Goal: Transaction & Acquisition: Purchase product/service

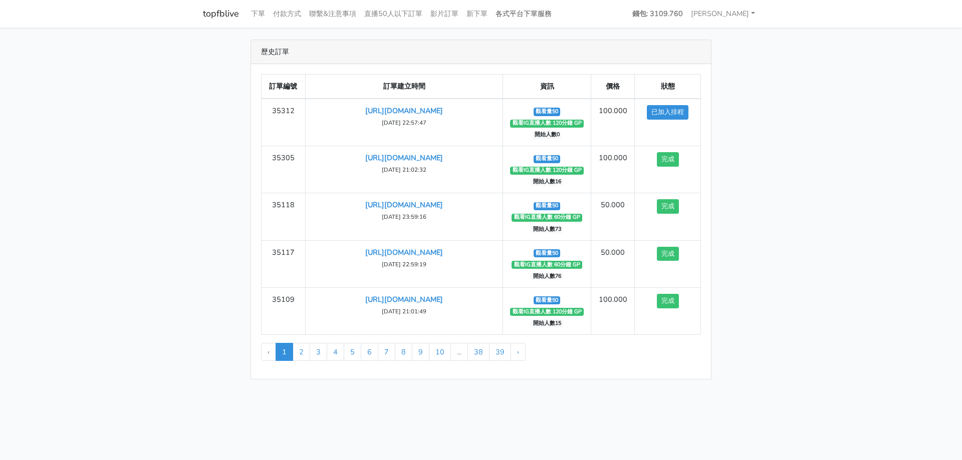
click at [510, 16] on link "各式平台下單服務" at bounding box center [523, 14] width 64 height 20
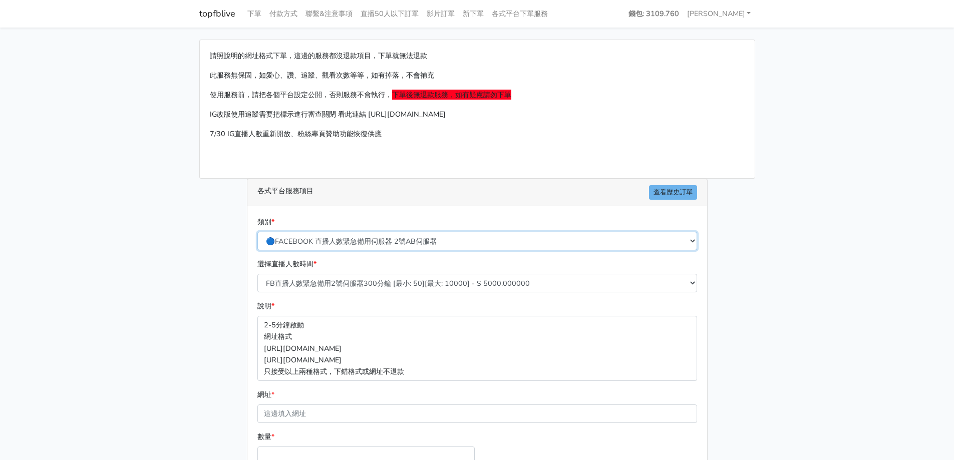
click at [406, 244] on select "🔵FACEBOOK 直播人數緊急備用伺服器 2號AB伺服器 🔵FACEBOOK 網軍專用貼文留言 安全保密 🔵9/30 FACEBOOK 直播人數緩慢進場緩慢…" at bounding box center [477, 241] width 440 height 19
select select "🌕IG直播人數"
click at [257, 232] on select "🔵FACEBOOK 直播人數緊急備用伺服器 2號AB伺服器 🔵FACEBOOK 網軍專用貼文留言 安全保密 🔵9/30 FACEBOOK 直播人數緩慢進場緩慢…" at bounding box center [477, 241] width 440 height 19
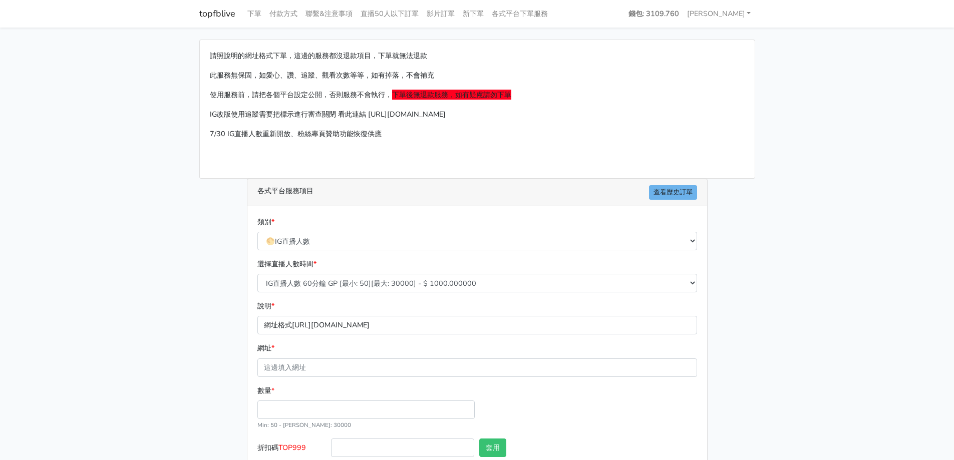
drag, startPoint x: 192, startPoint y: 323, endPoint x: 255, endPoint y: 314, distance: 63.7
click at [192, 323] on div "請照說明的網址格式下單，這邊的服務都沒退款項目，下單就無法退款 此服務無保固，如愛心、讚、追蹤、觀看次數等等，如有掉落，不會補充 使用服務前，請把各個平台設定…" at bounding box center [477, 274] width 571 height 469
click at [319, 284] on select "IG直播人數 60分鐘 GP [最小: 50][最大: 30000] - $ 1000.000000 IG直播人數 120分鐘 GP [最小: 50][最大:…" at bounding box center [477, 283] width 440 height 19
click at [226, 289] on div "請照說明的網址格式下單，這邊的服務都沒退款項目，下單就無法退款 此服務無保固，如愛心、讚、追蹤、觀看次數等等，如有掉落，不會補充 使用服務前，請把各個平台設定…" at bounding box center [477, 274] width 571 height 469
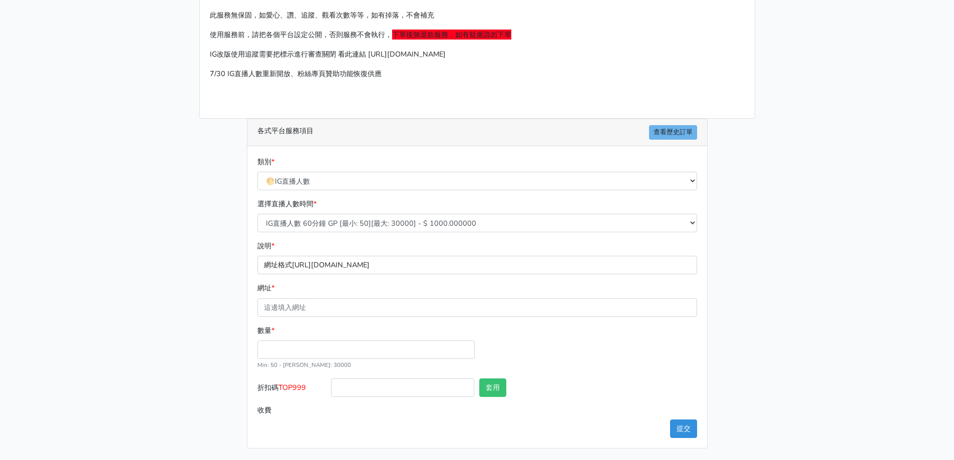
scroll to position [61, 0]
drag, startPoint x: 307, startPoint y: 306, endPoint x: 310, endPoint y: 316, distance: 9.8
click at [307, 306] on input "網址 *" at bounding box center [477, 307] width 440 height 19
type input "[URL][DOMAIN_NAME]"
click at [289, 351] on input "數量 *" at bounding box center [365, 349] width 217 height 19
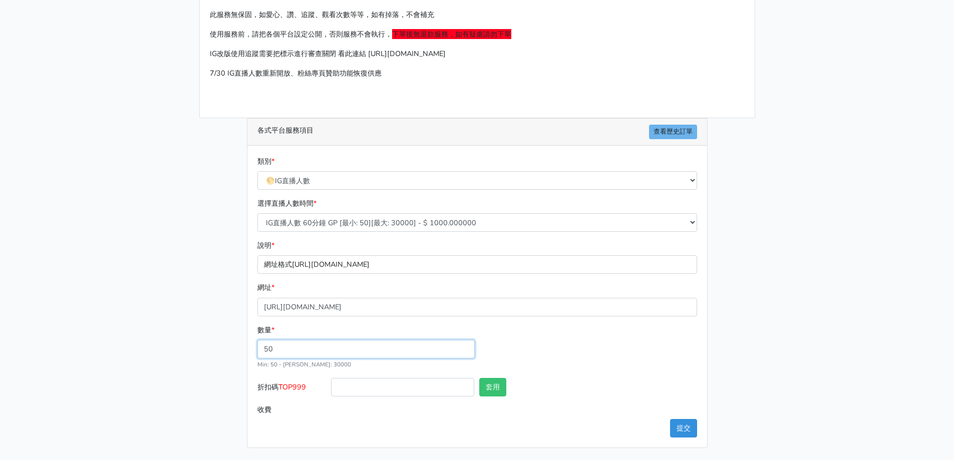
type input "50"
type input "50.000"
click at [217, 343] on div "請照說明的網址格式下單，這邊的服務都沒退款項目，下單就無法退款 此服務無保固，如愛心、讚、追蹤、觀看次數等等，如有掉落，不會補充 使用服務前，請把各個平台設定…" at bounding box center [477, 213] width 571 height 469
click at [689, 431] on button "提交" at bounding box center [683, 428] width 27 height 19
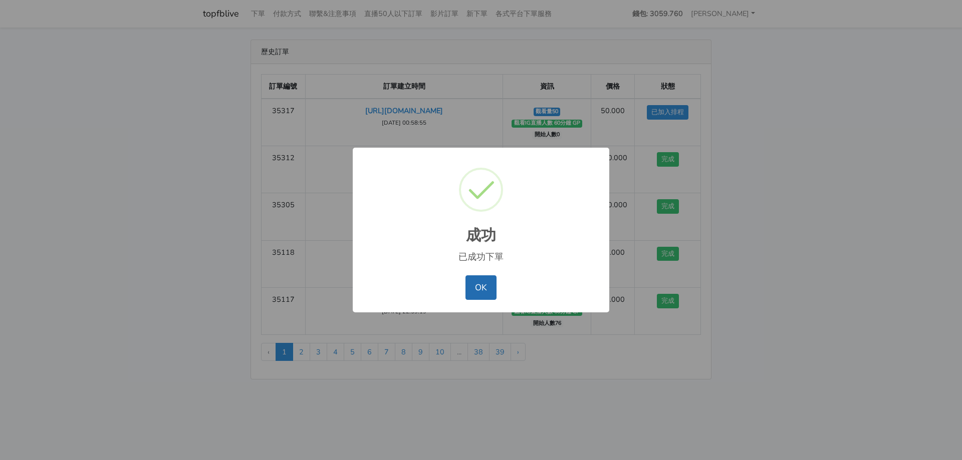
click at [480, 293] on button "OK" at bounding box center [480, 288] width 31 height 24
